Goal: Task Accomplishment & Management: Use online tool/utility

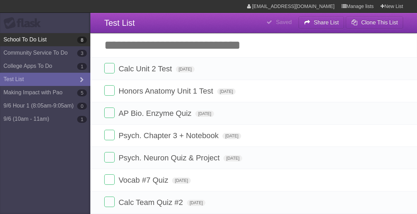
click at [45, 41] on link "School To Do List 8" at bounding box center [45, 39] width 90 height 13
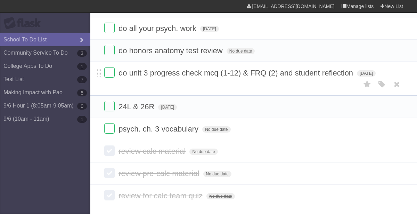
scroll to position [108, 0]
click at [112, 101] on label at bounding box center [109, 105] width 10 height 10
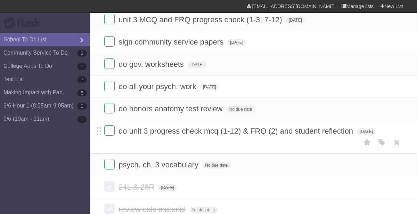
scroll to position [0, 0]
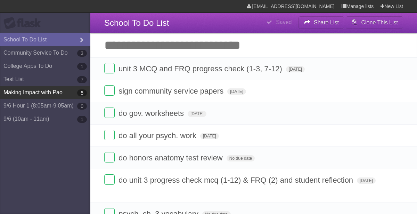
click at [46, 92] on link "Making Impact with Pao 5" at bounding box center [45, 92] width 90 height 13
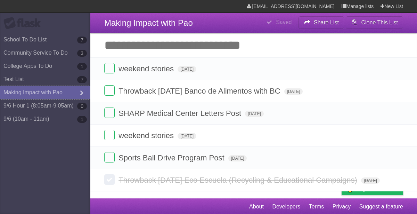
click at [46, 92] on link "Making Impact with Pao" at bounding box center [45, 92] width 90 height 13
click at [120, 136] on span "weekend stories" at bounding box center [147, 135] width 57 height 9
click at [99, 136] on span at bounding box center [99, 135] width 4 height 8
click at [108, 133] on label at bounding box center [109, 135] width 10 height 10
